Goal: Find specific page/section: Find specific page/section

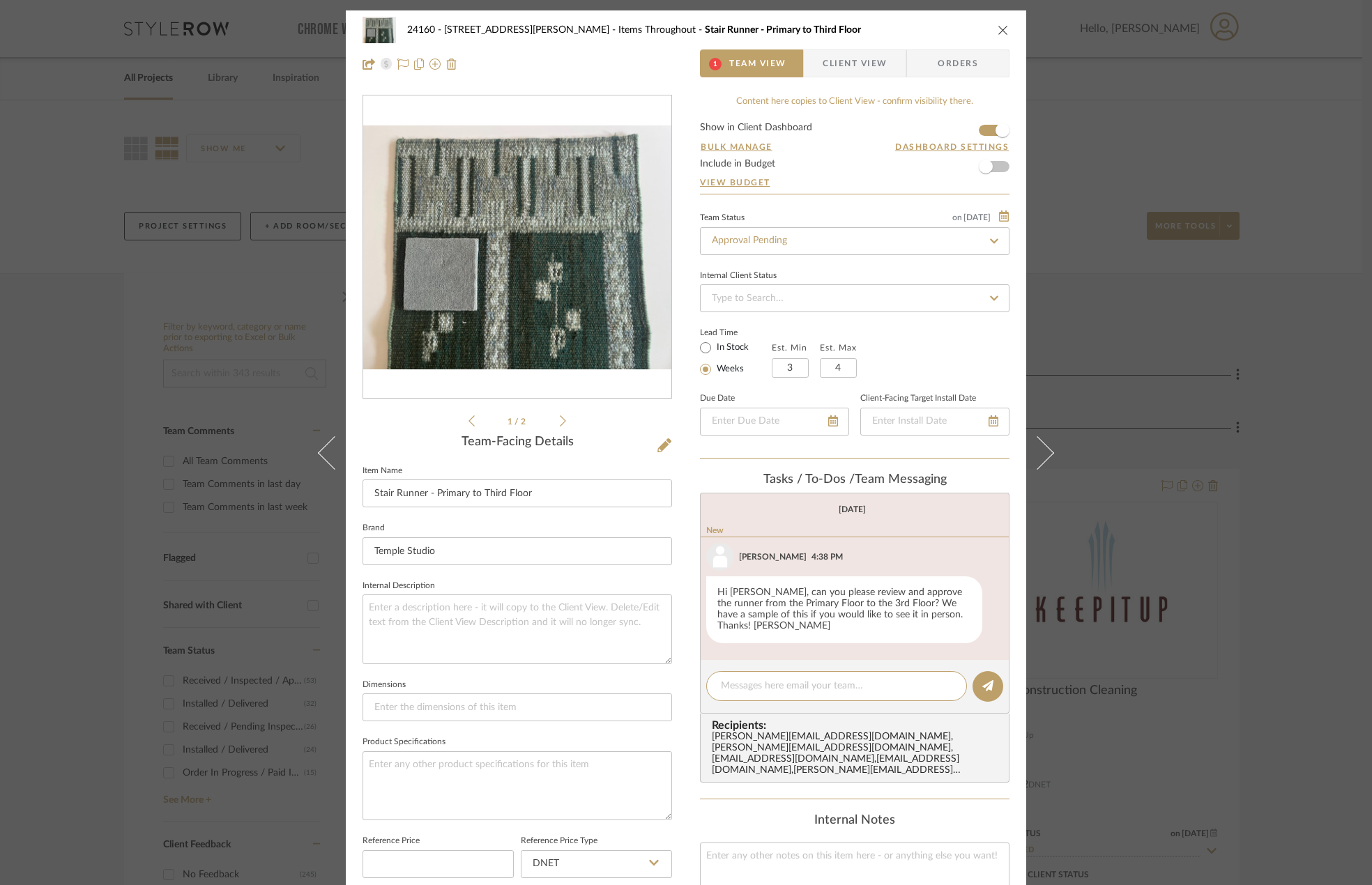
click at [560, 422] on div "1 / 2" at bounding box center [517, 261] width 310 height 334
click at [560, 422] on icon at bounding box center [563, 421] width 6 height 12
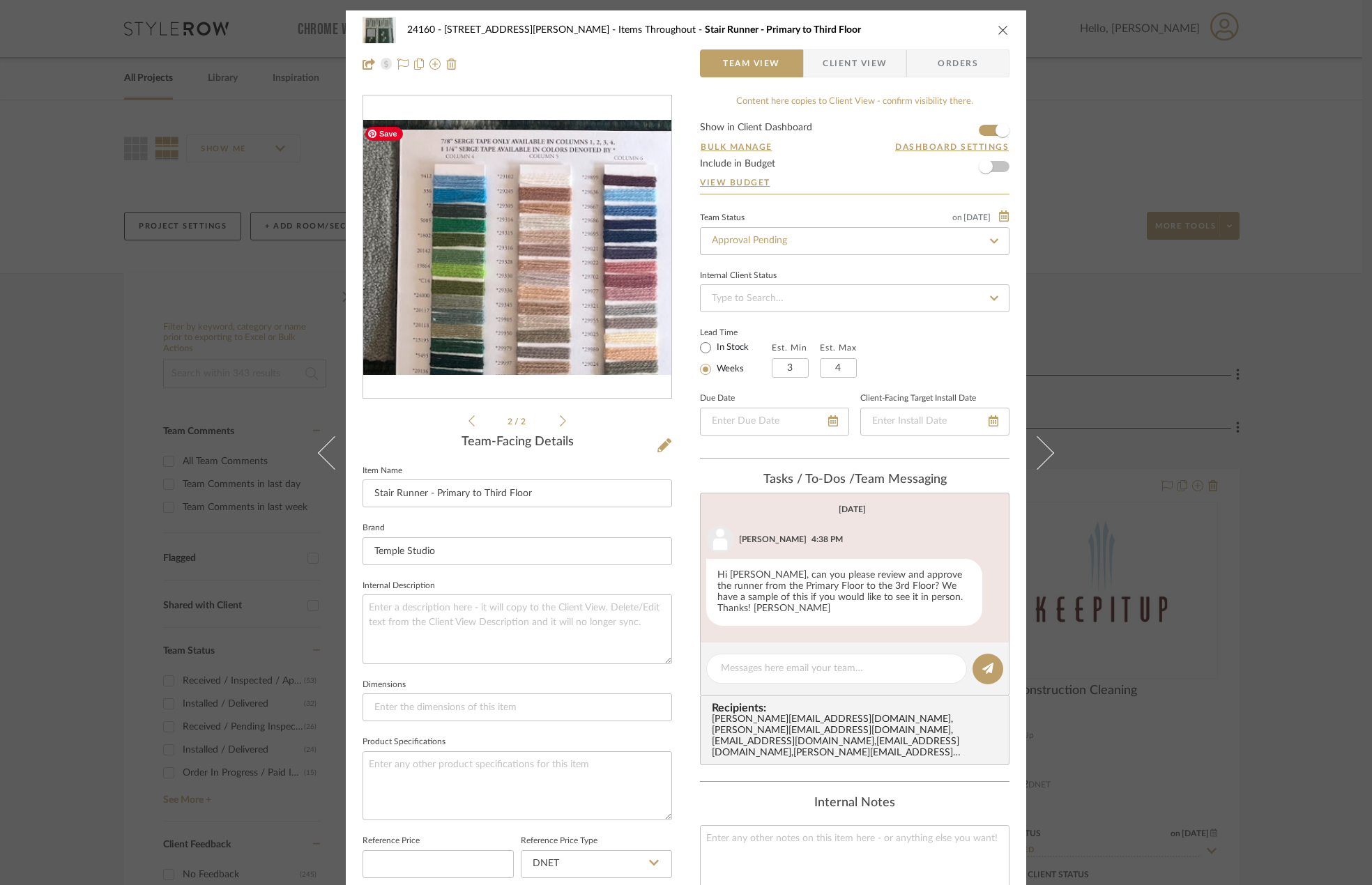
click at [509, 282] on img "1" at bounding box center [517, 247] width 308 height 255
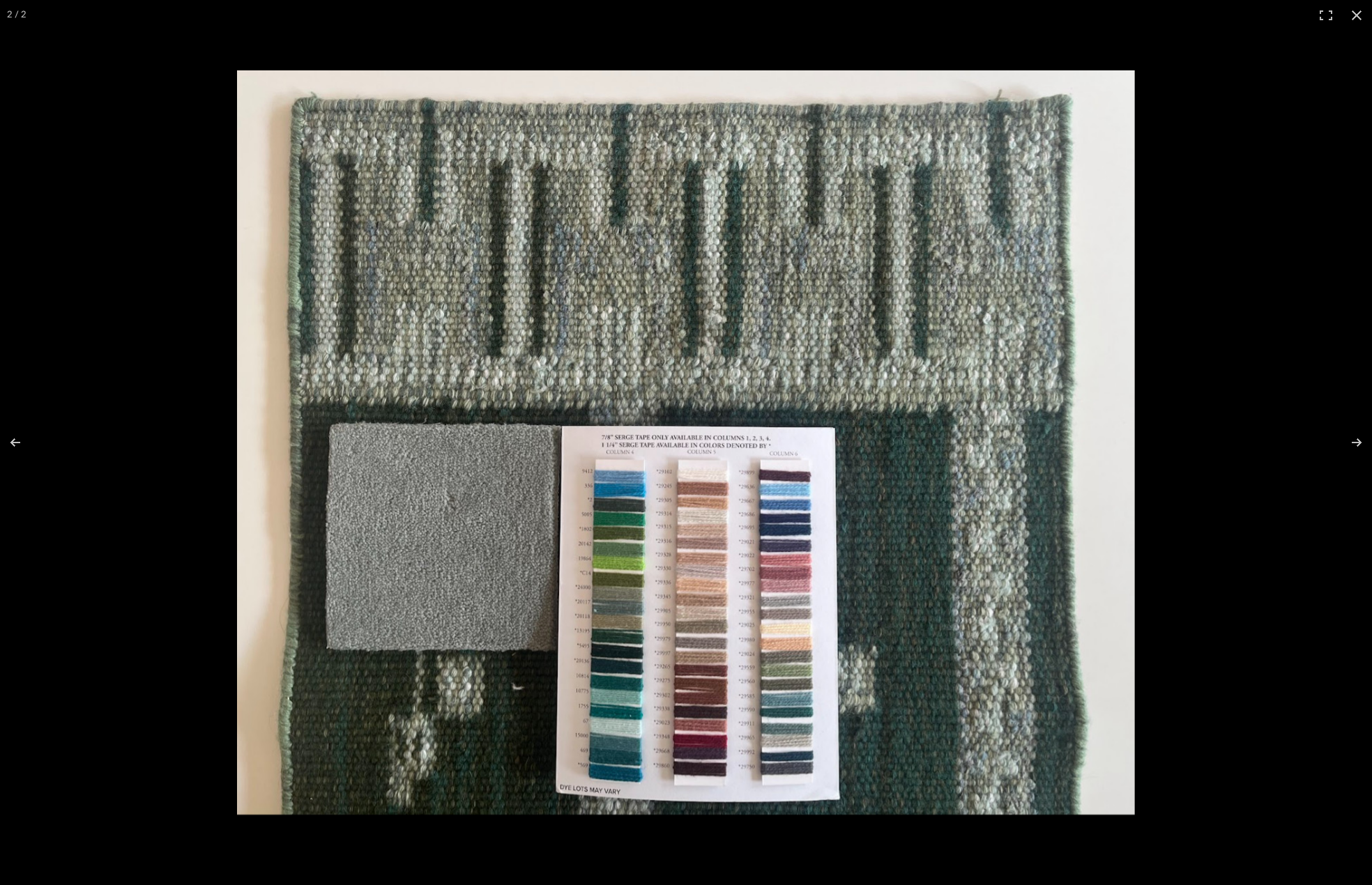
click at [97, 283] on div at bounding box center [686, 442] width 1372 height 885
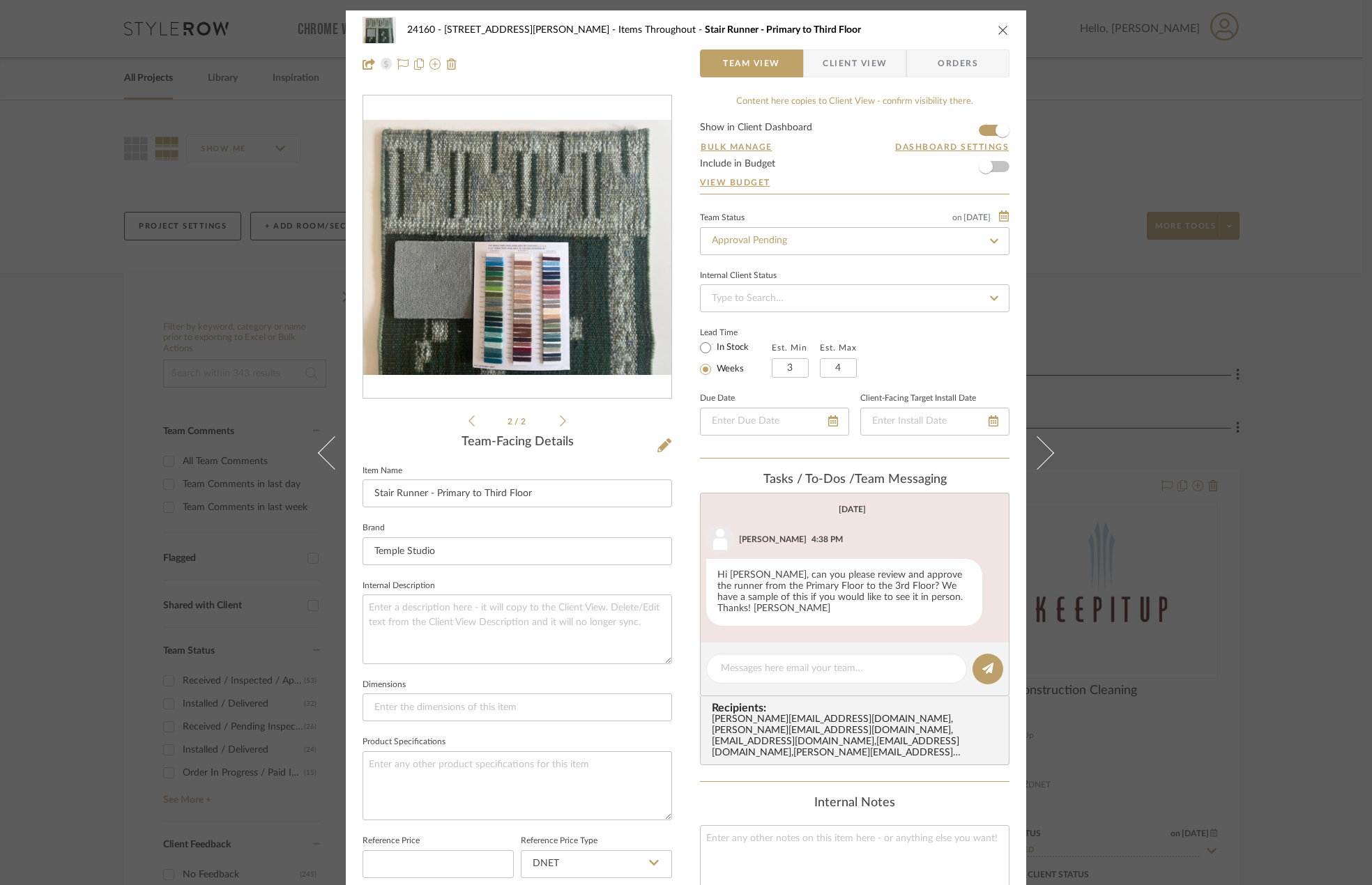
drag, startPoint x: 1147, startPoint y: 102, endPoint x: 1149, endPoint y: 92, distance: 10.2
click at [1148, 102] on div "24160 - [STREET_ADDRESS] - [PERSON_NAME] Items Throughout Stair Runner - Primar…" at bounding box center [686, 442] width 1372 height 885
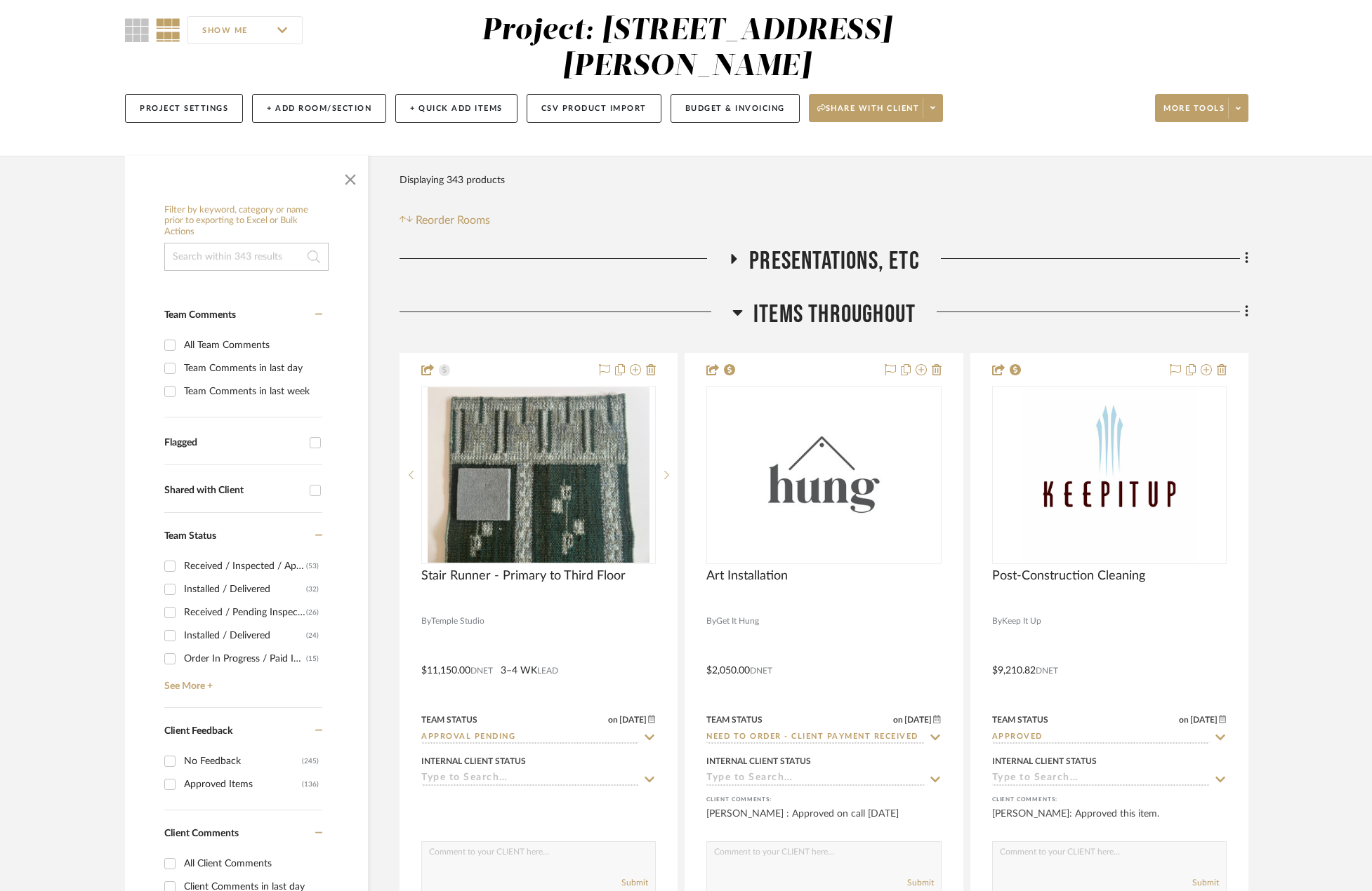
scroll to position [141, 0]
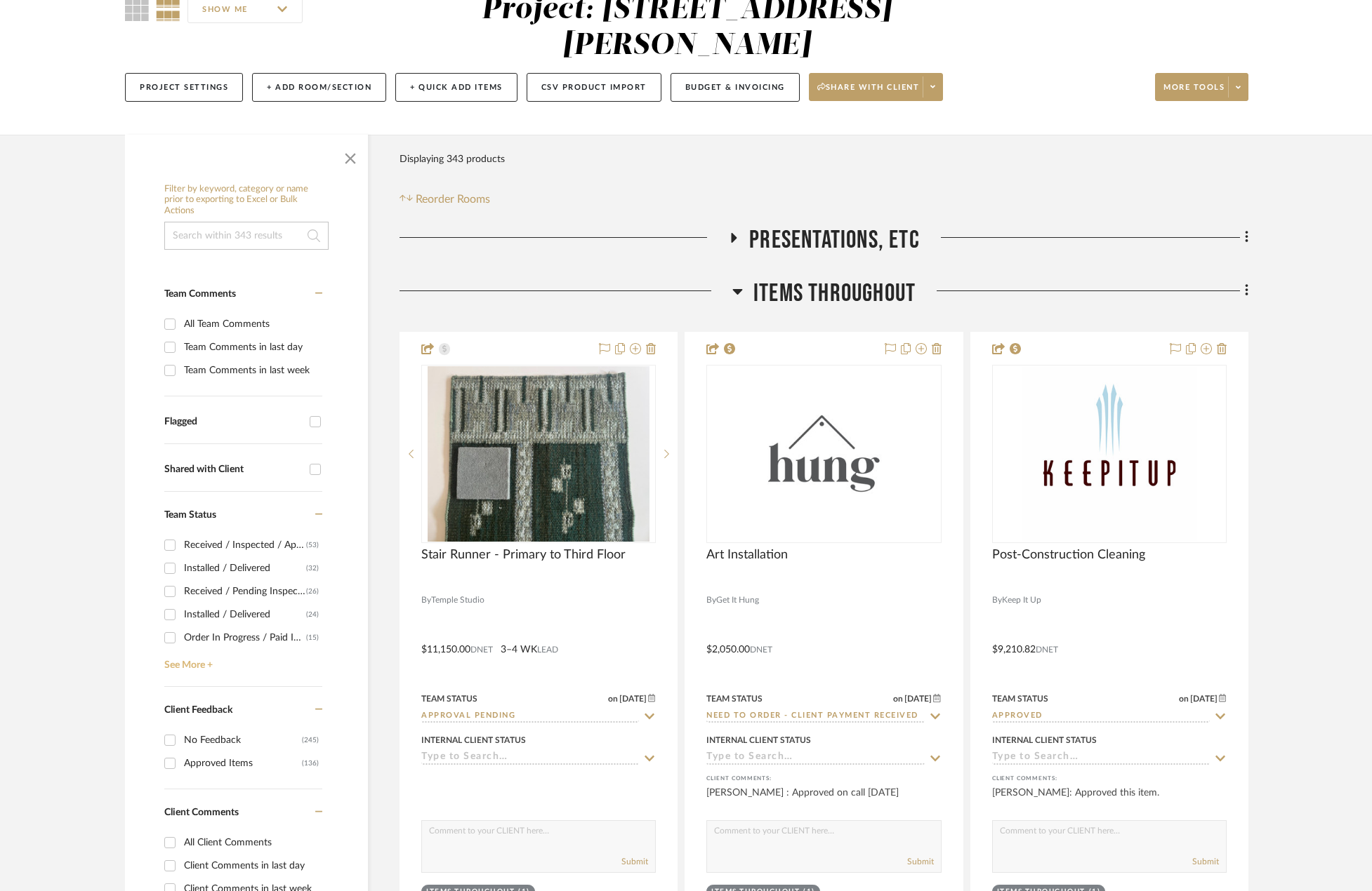
click at [205, 666] on link "See More +" at bounding box center [241, 660] width 162 height 23
click at [173, 663] on input "Approval Pending (13)" at bounding box center [170, 661] width 23 height 23
checkbox input "true"
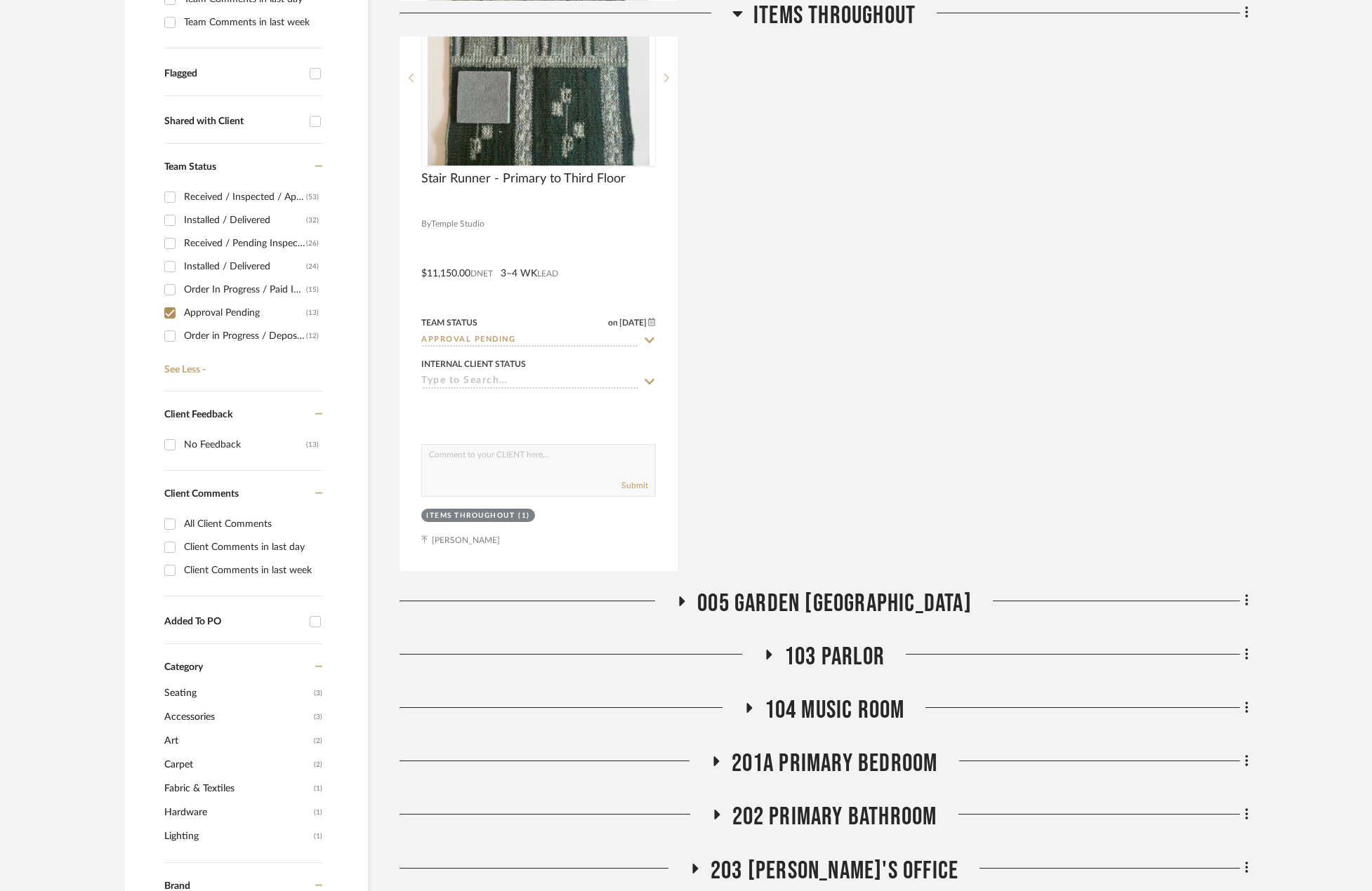
scroll to position [491, 0]
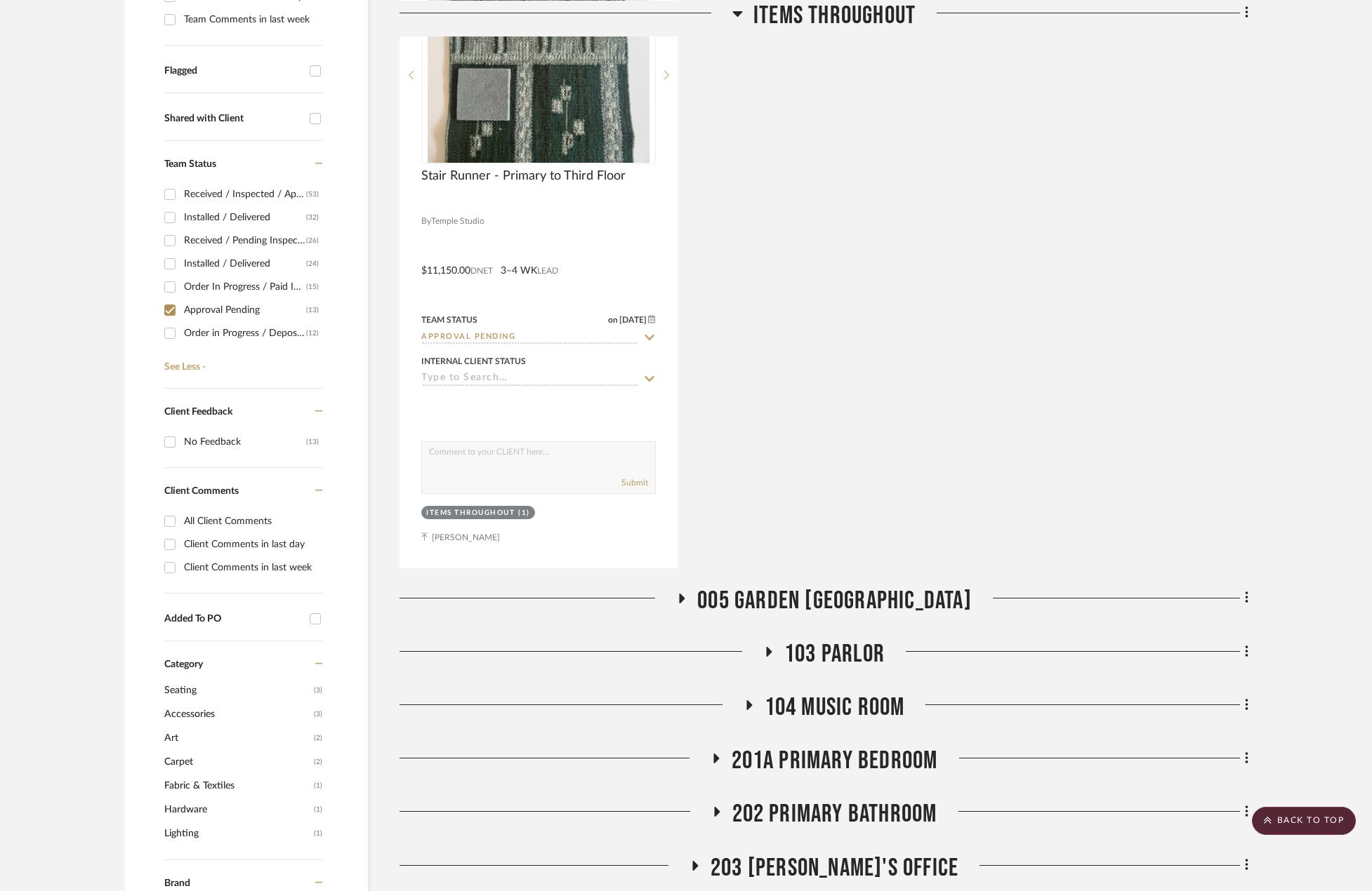
click at [690, 603] on icon at bounding box center [682, 597] width 17 height 10
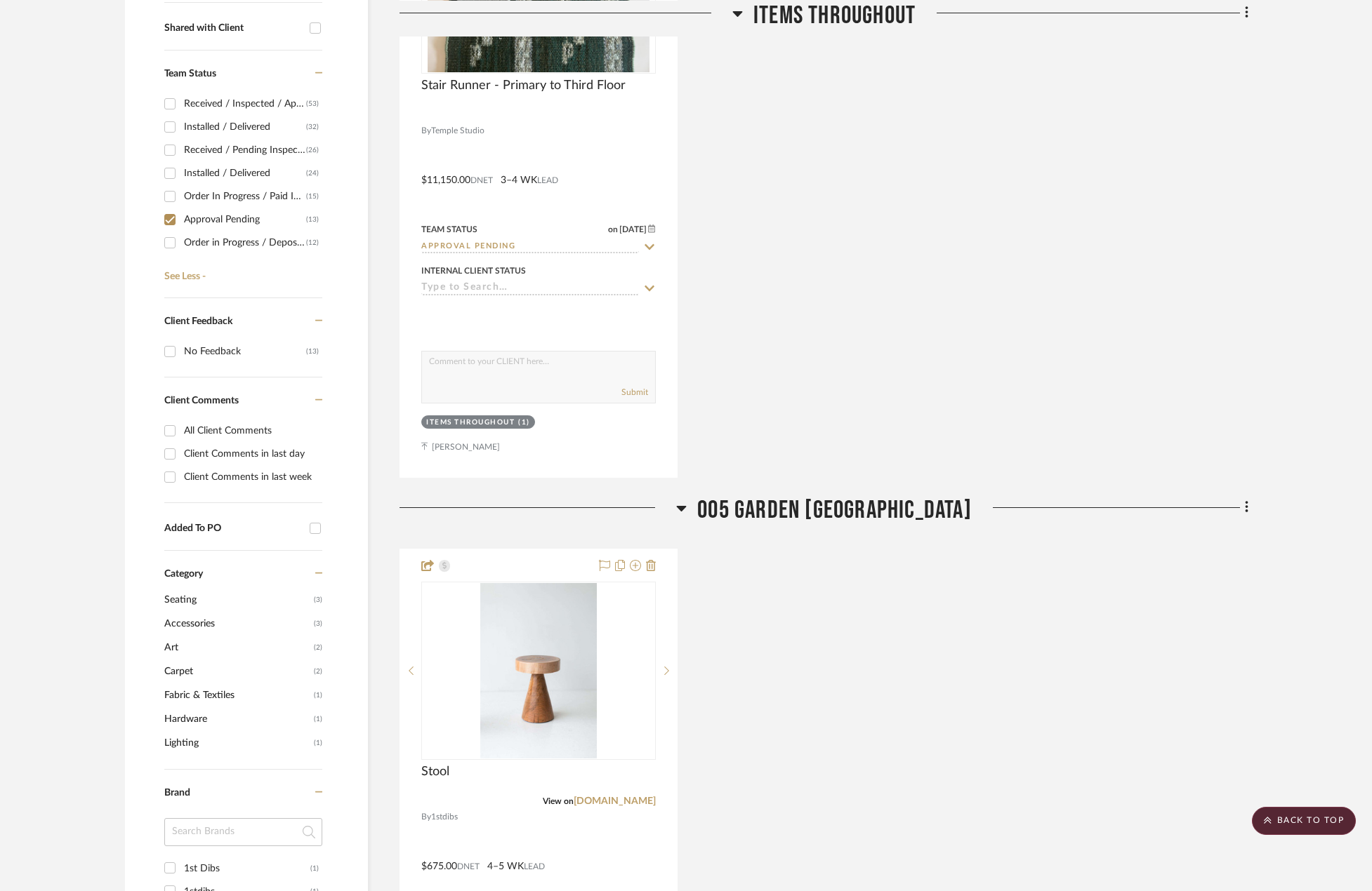
scroll to position [702, 0]
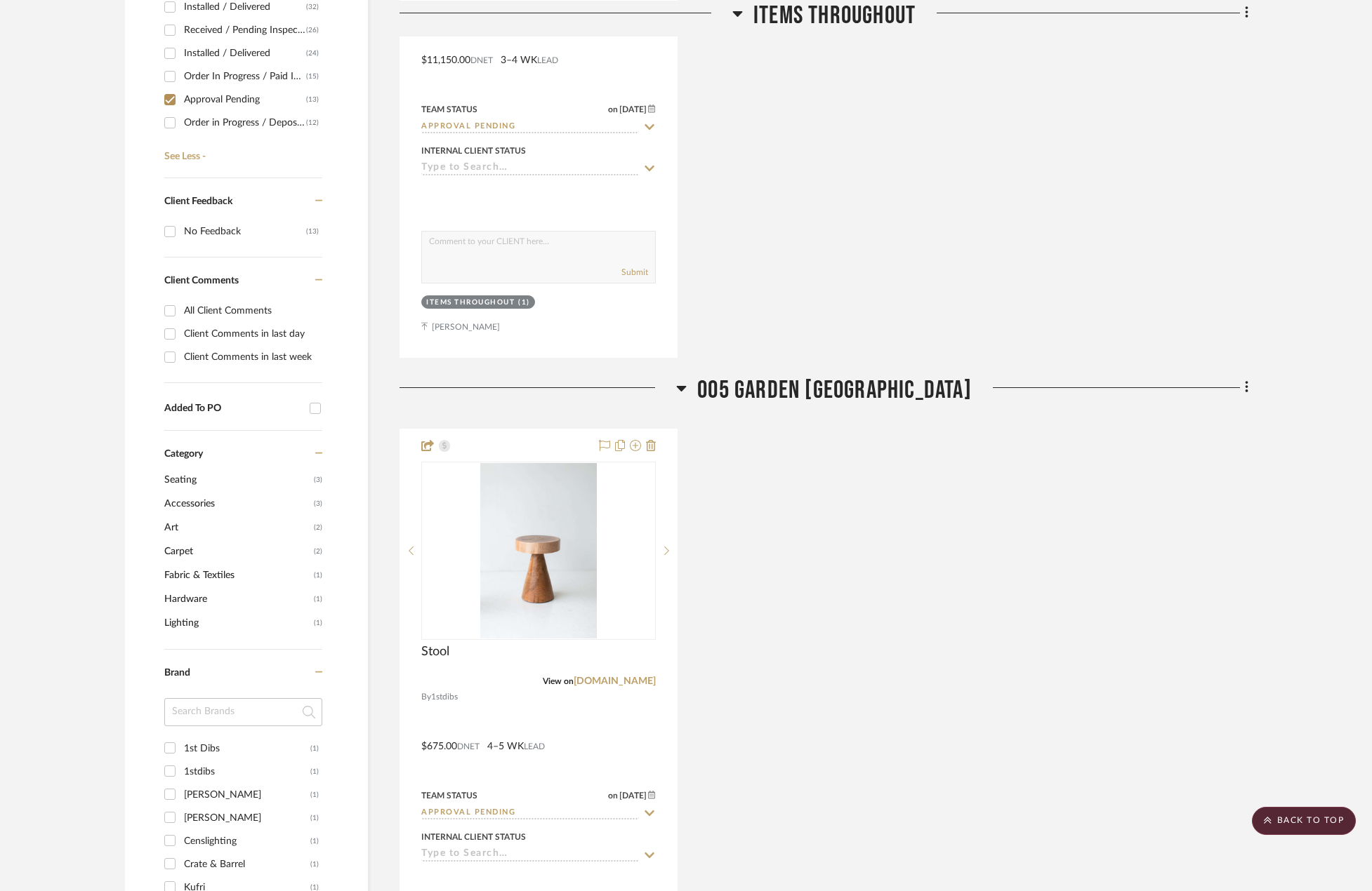
click at [713, 392] on h3 "005 GARDEN [GEOGRAPHIC_DATA]" at bounding box center [824, 390] width 295 height 30
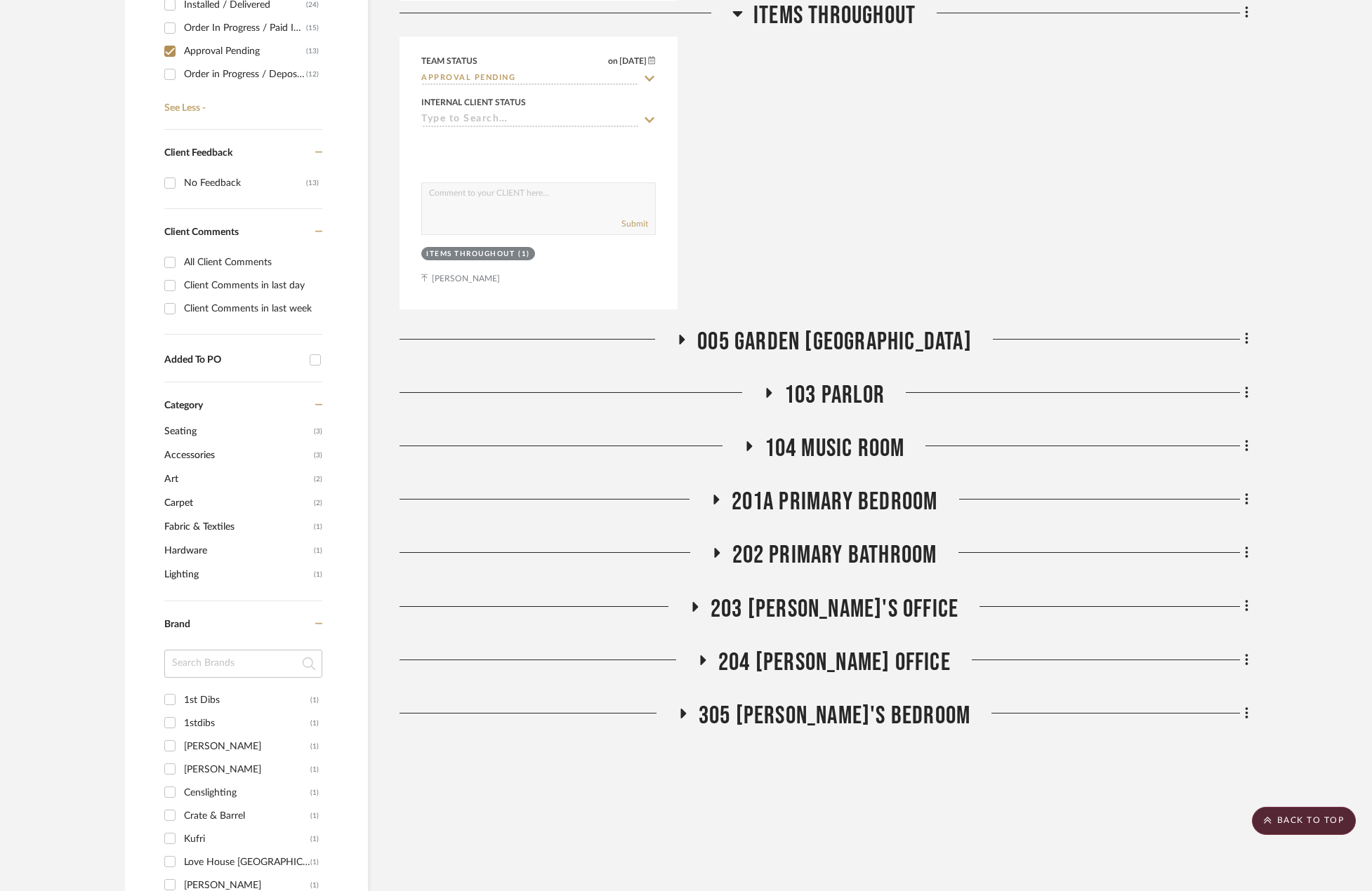
scroll to position [772, 0]
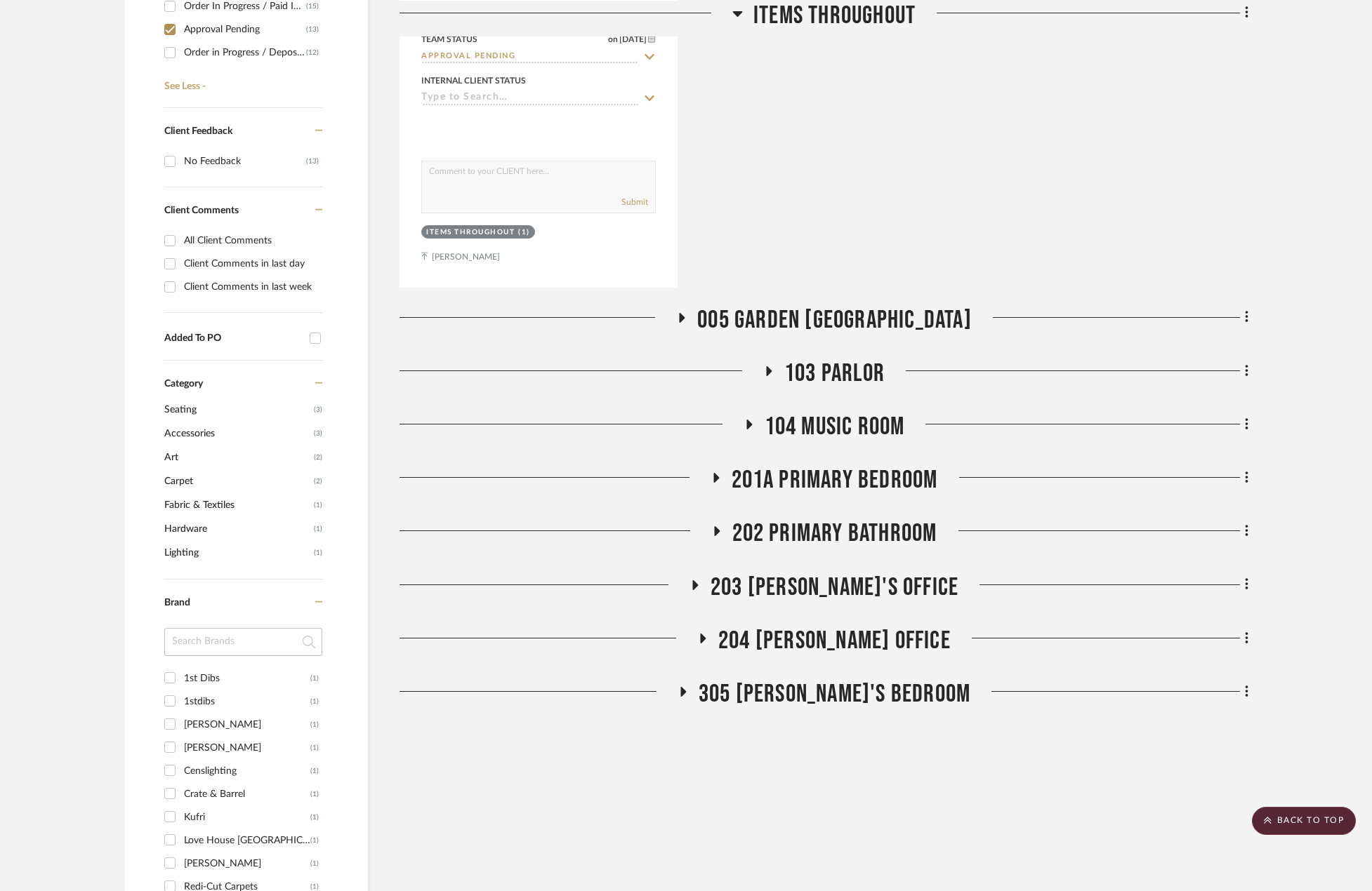
click at [768, 376] on icon at bounding box center [769, 370] width 17 height 10
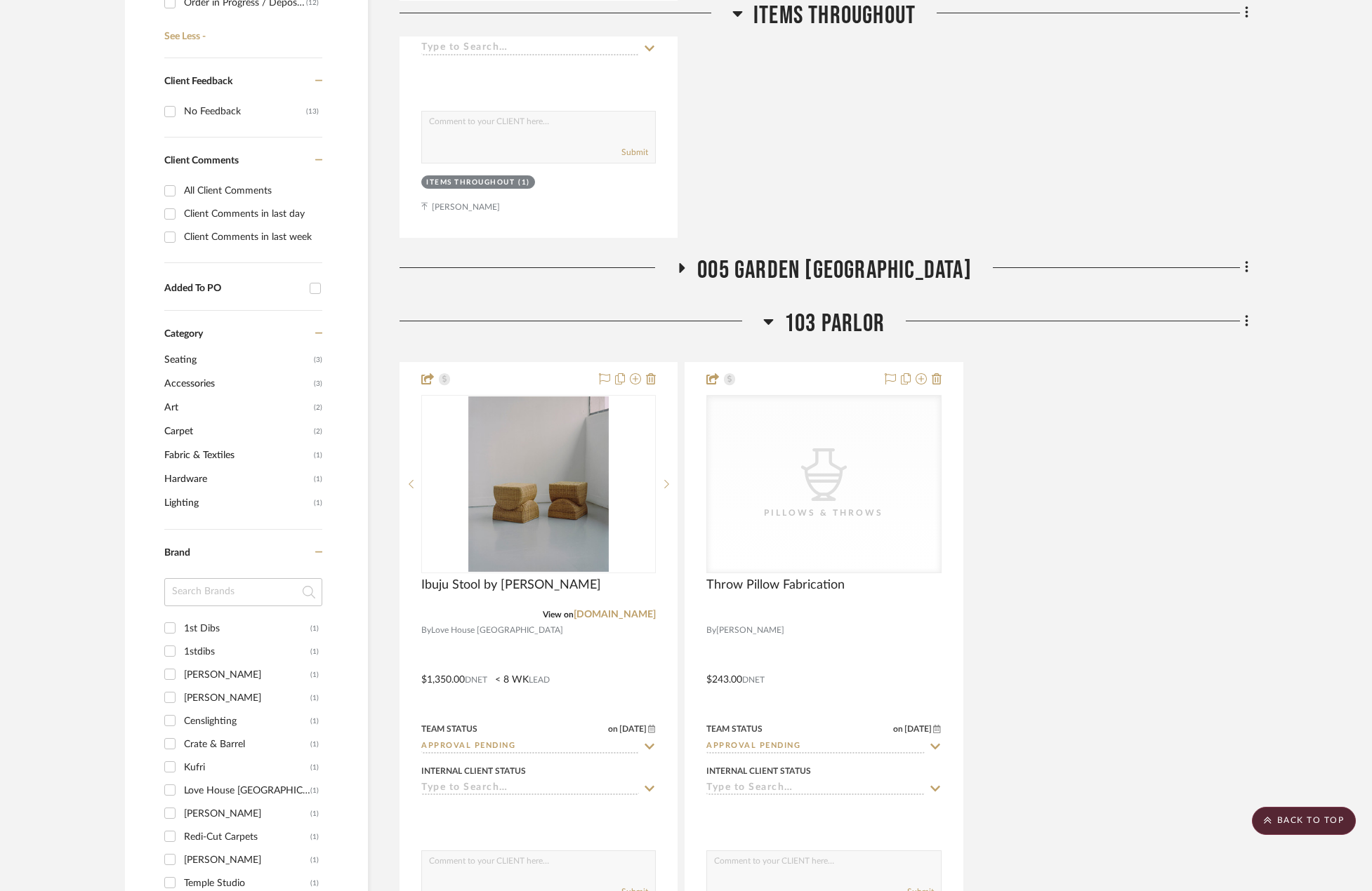
scroll to position [842, 0]
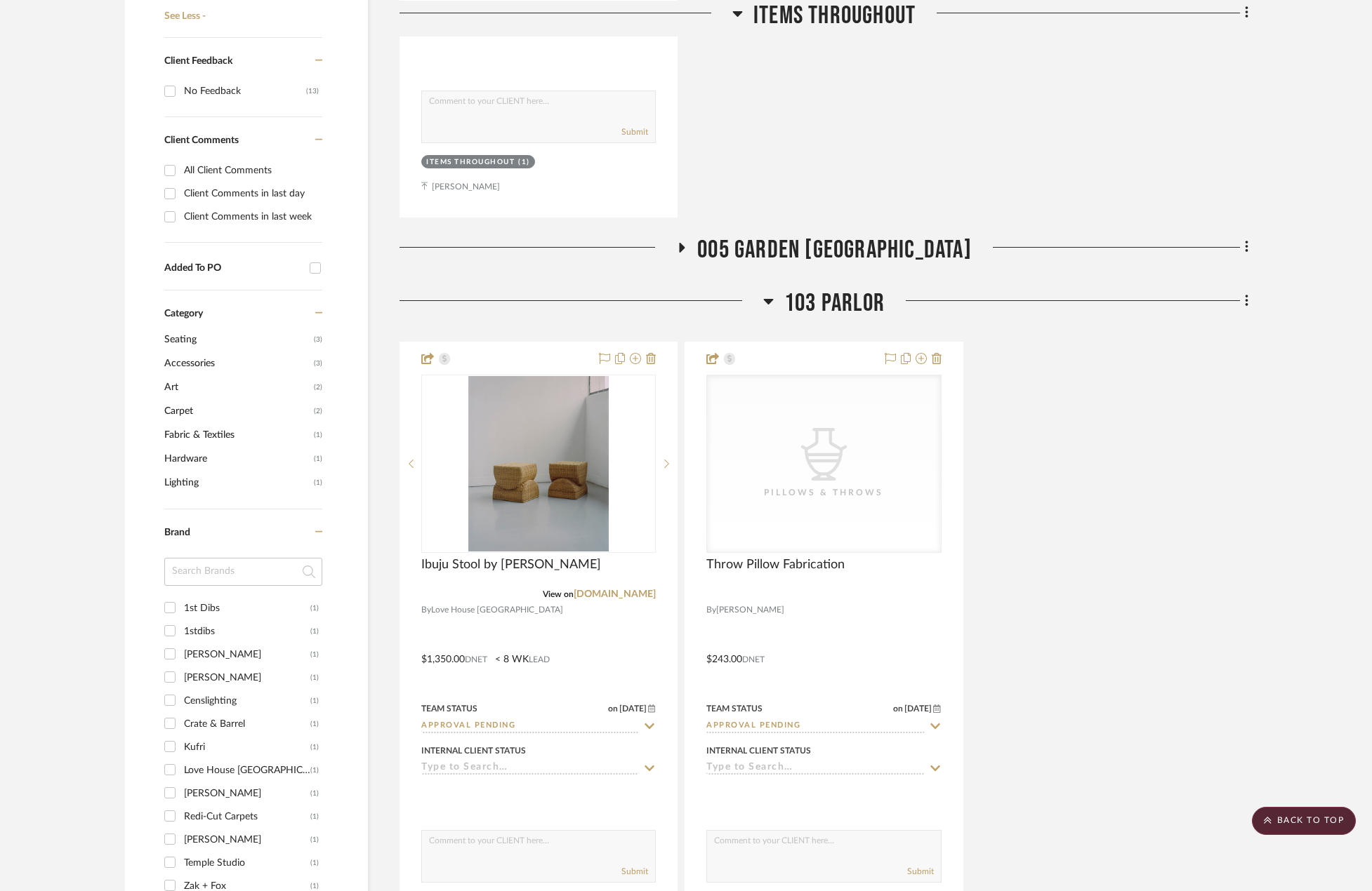
click at [773, 298] on icon at bounding box center [768, 301] width 10 height 17
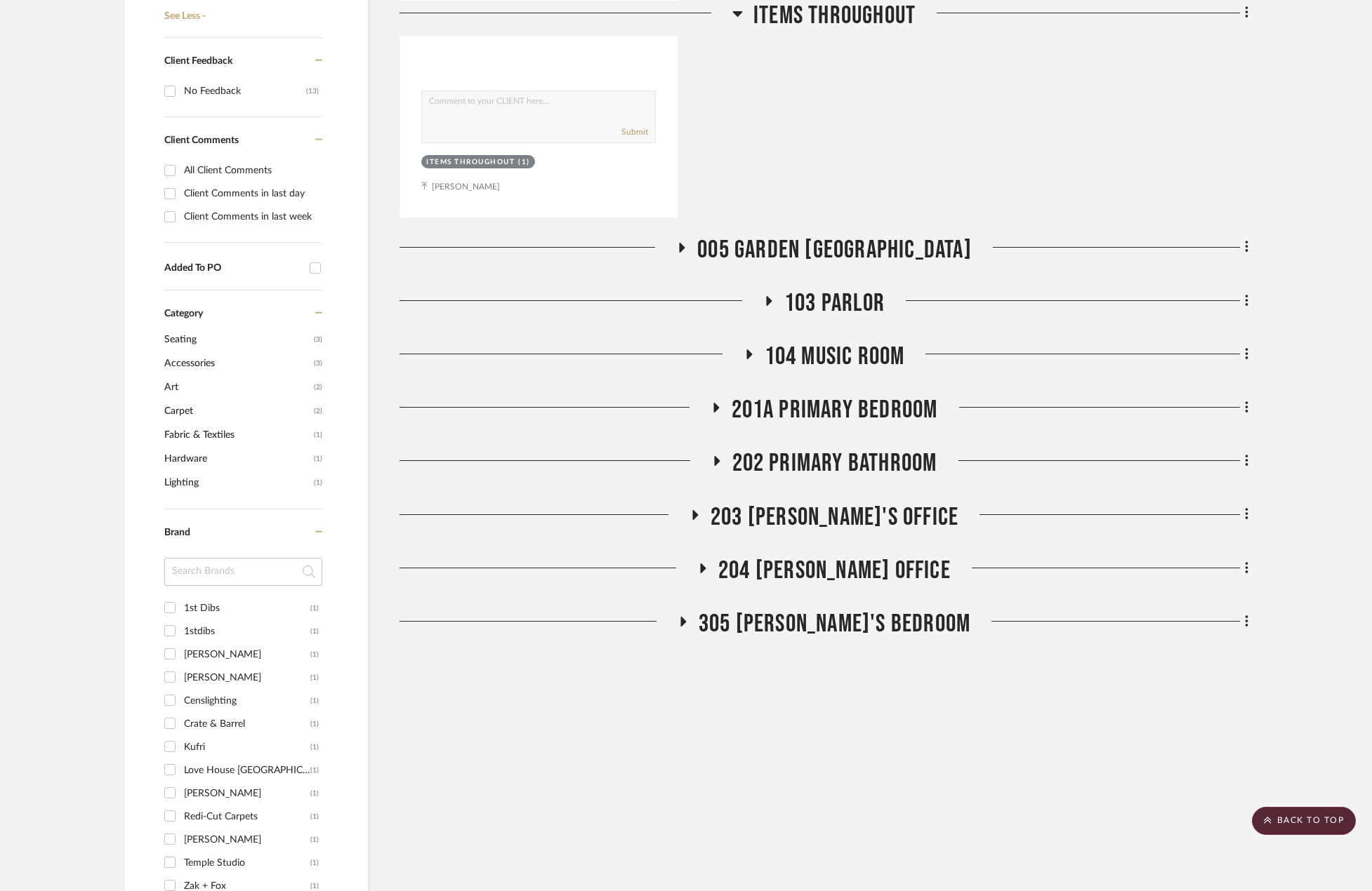
click at [757, 353] on h3 "104 MUSIC ROOM" at bounding box center [824, 357] width 162 height 30
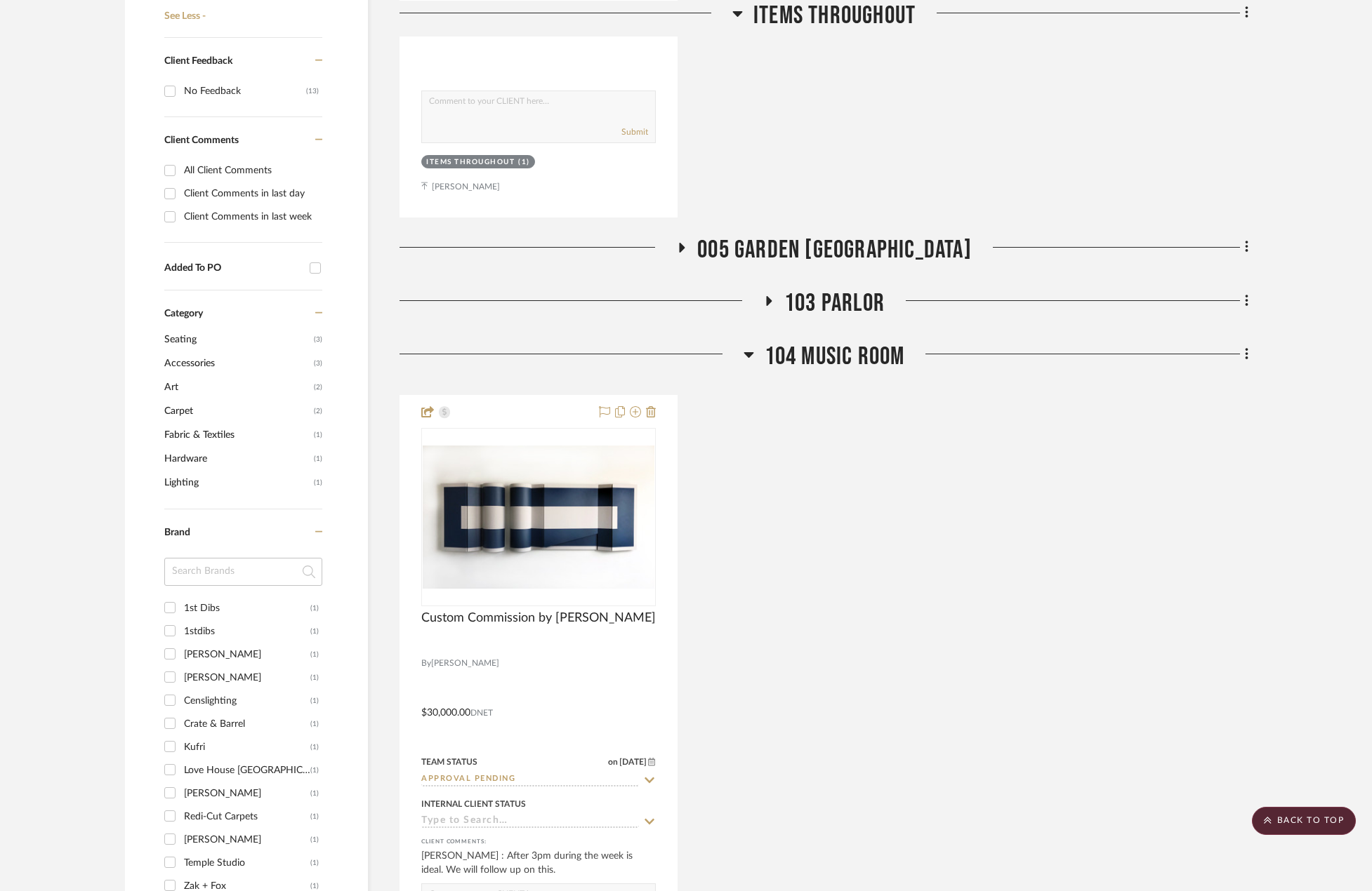
click at [757, 353] on h3 "104 MUSIC ROOM" at bounding box center [824, 357] width 162 height 30
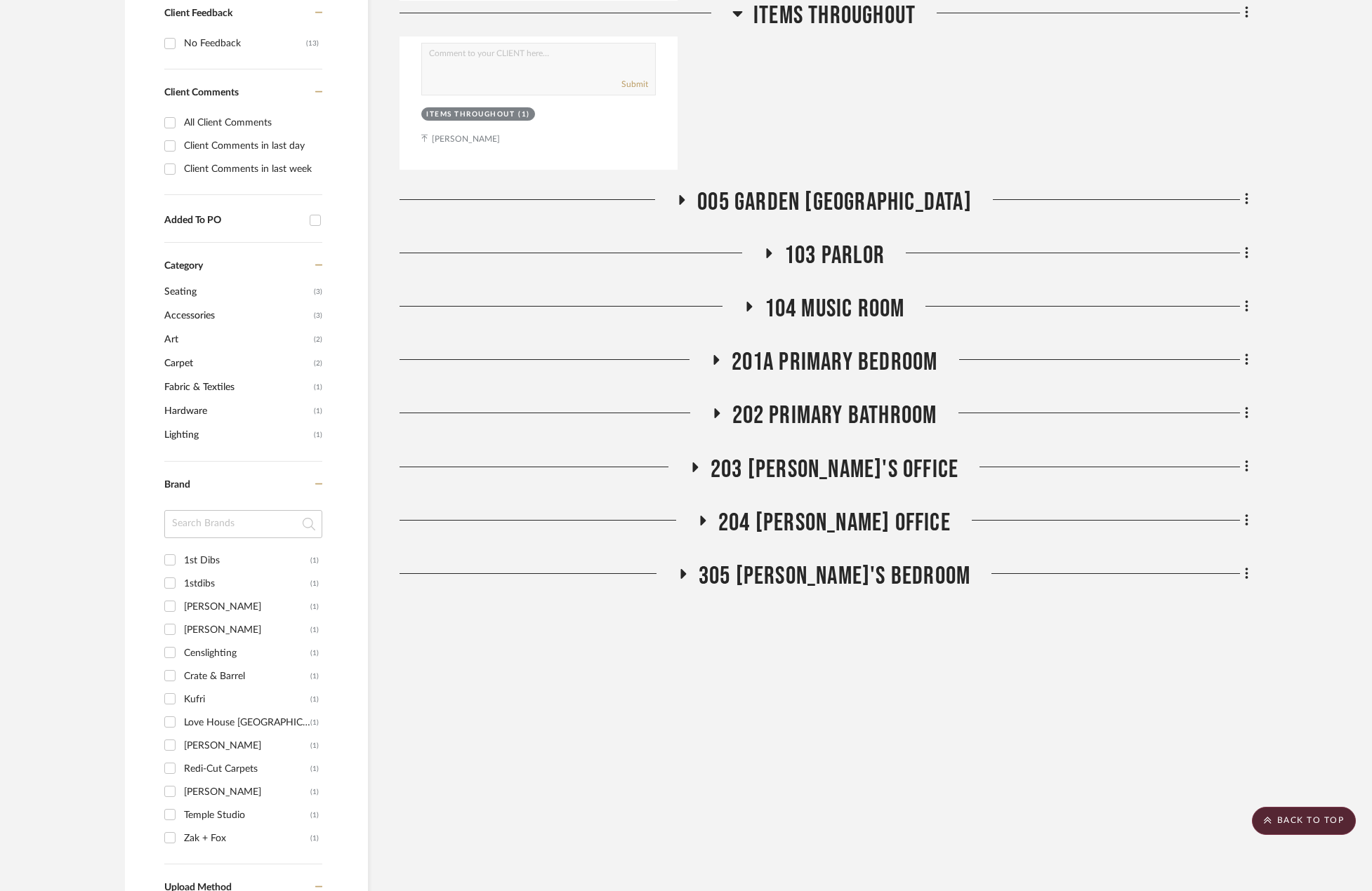
scroll to position [912, 0]
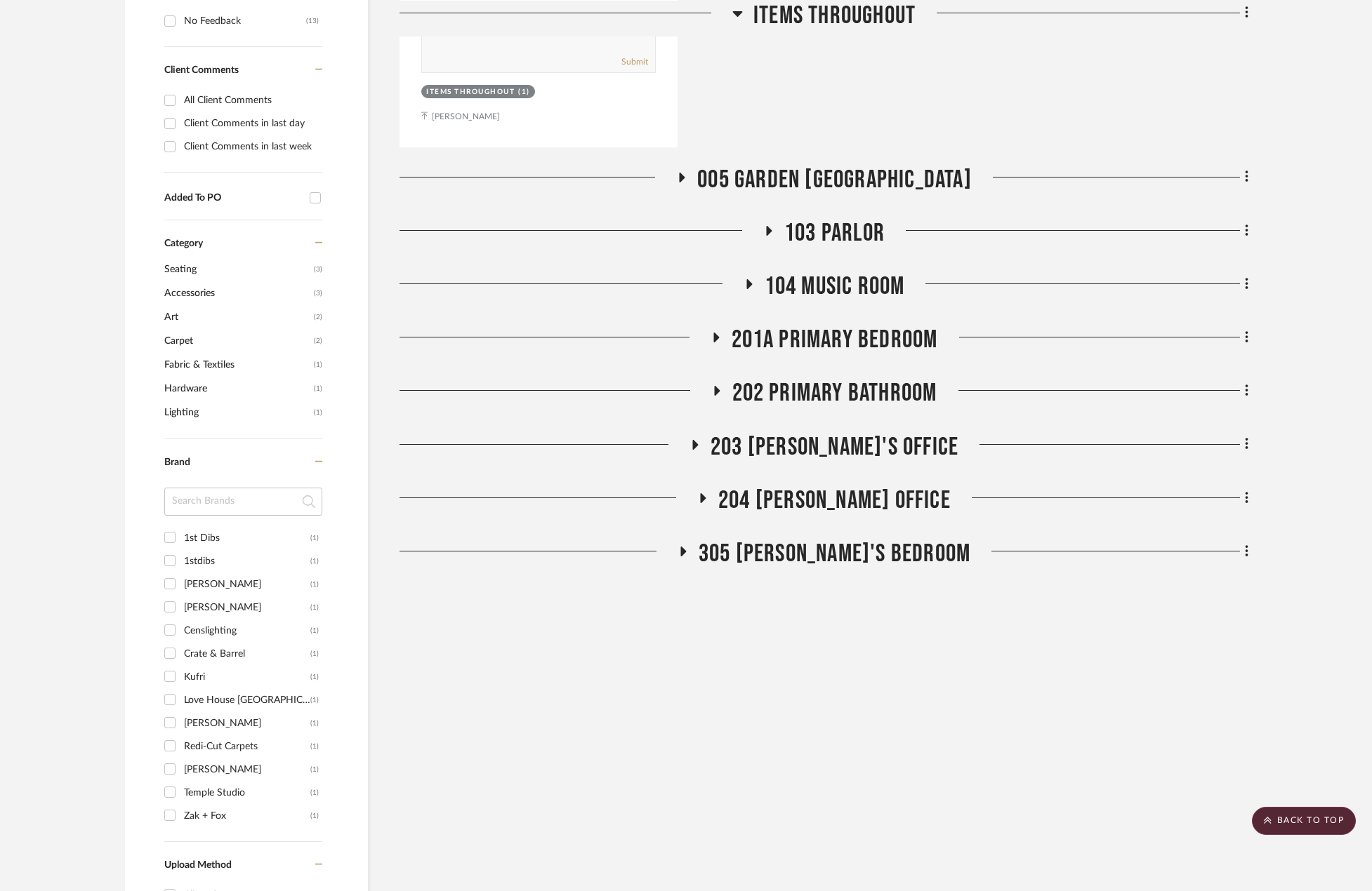
click at [743, 333] on span "201A PRIMARY BEDROOM" at bounding box center [834, 340] width 206 height 30
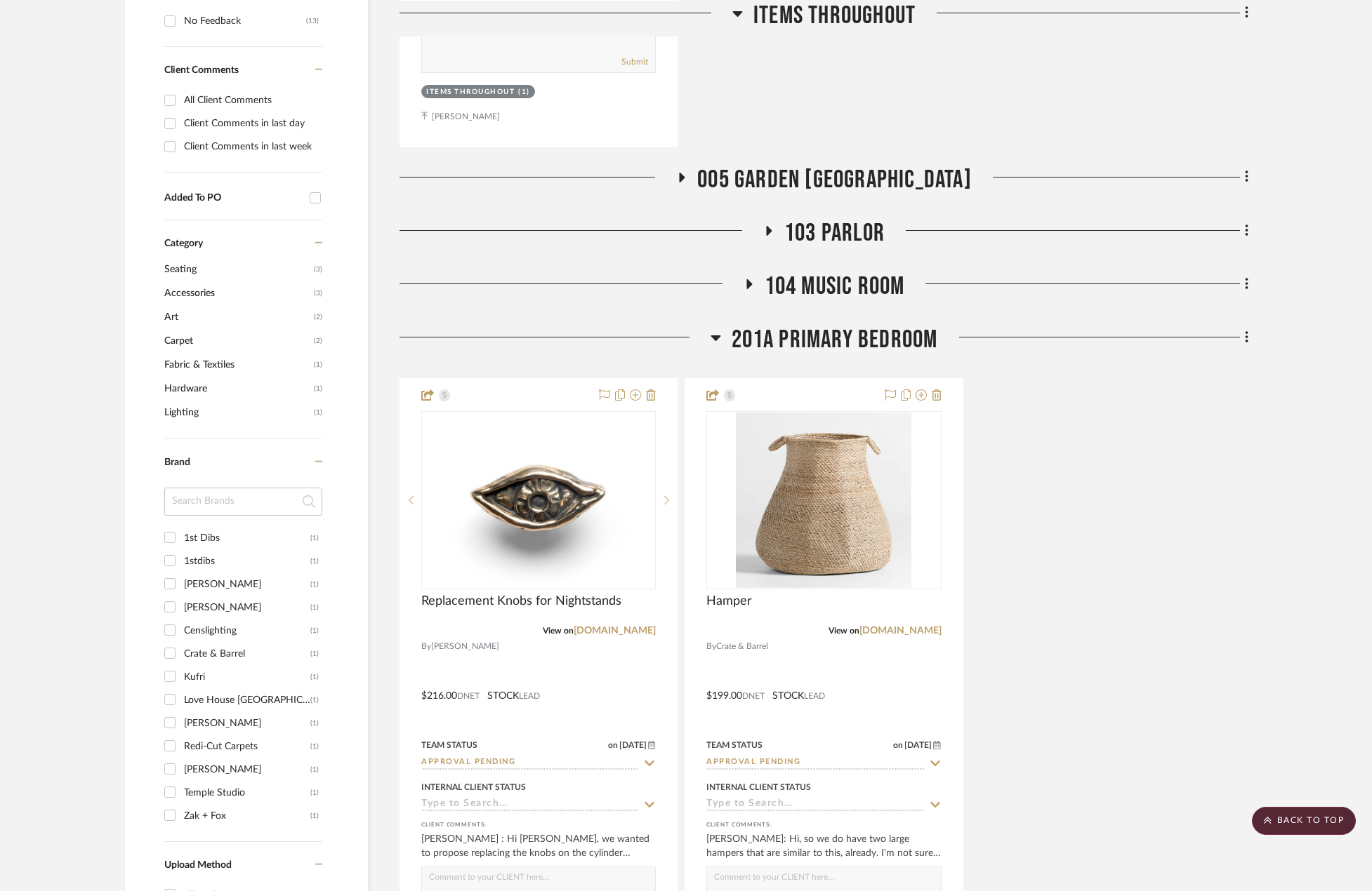
click at [743, 329] on span "201A PRIMARY BEDROOM" at bounding box center [834, 340] width 206 height 30
